Goal: Check status: Check status

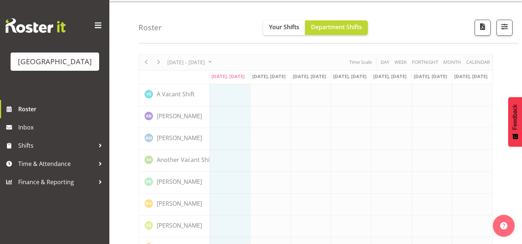
scroll to position [16, 0]
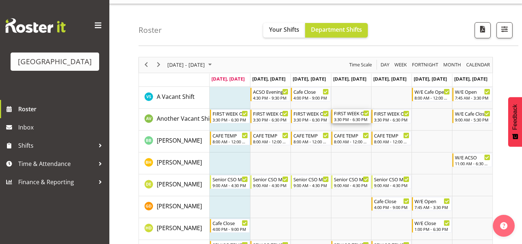
click at [348, 117] on div "3:30 PM - 6:30 PM" at bounding box center [352, 119] width 36 height 6
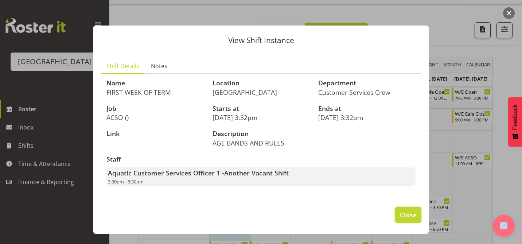
click at [402, 218] on span "Close" at bounding box center [408, 214] width 17 height 9
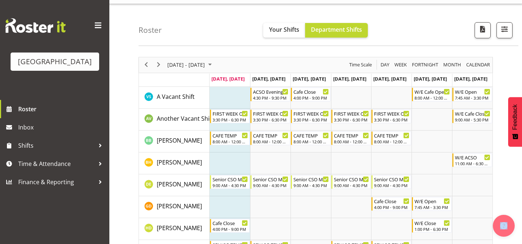
click at [294, 160] on td "Timeline Week of October 6, 2025" at bounding box center [310, 163] width 40 height 22
click at [314, 163] on td "Timeline Week of October 6, 2025" at bounding box center [310, 163] width 40 height 22
click at [230, 158] on td "Timeline Week of October 6, 2025" at bounding box center [230, 163] width 40 height 22
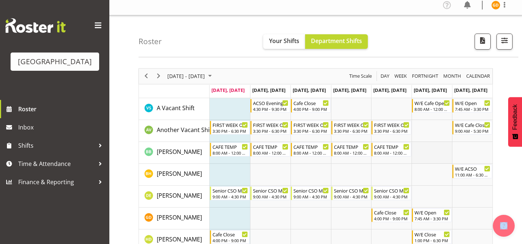
scroll to position [0, 0]
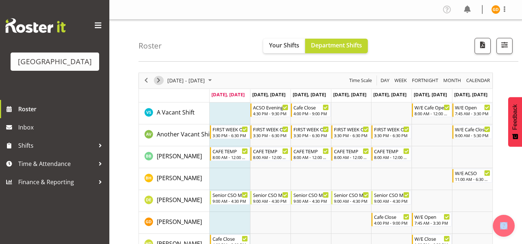
click at [157, 80] on span "Next" at bounding box center [158, 80] width 9 height 9
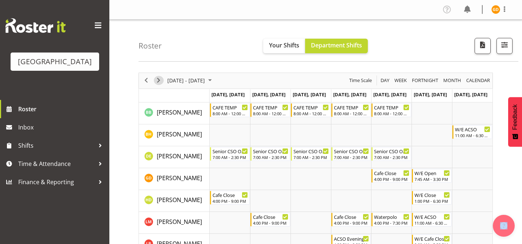
click at [157, 83] on span "Next" at bounding box center [158, 80] width 9 height 9
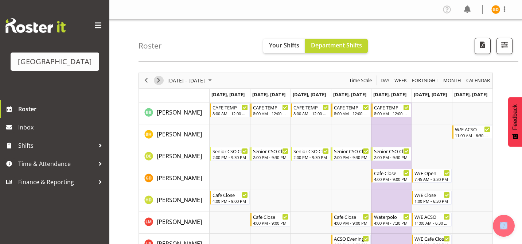
click at [160, 79] on span "Next" at bounding box center [158, 80] width 9 height 9
